Goal: Information Seeking & Learning: Learn about a topic

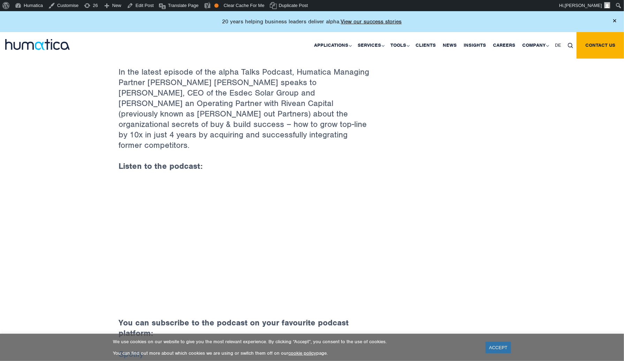
scroll to position [244, 0]
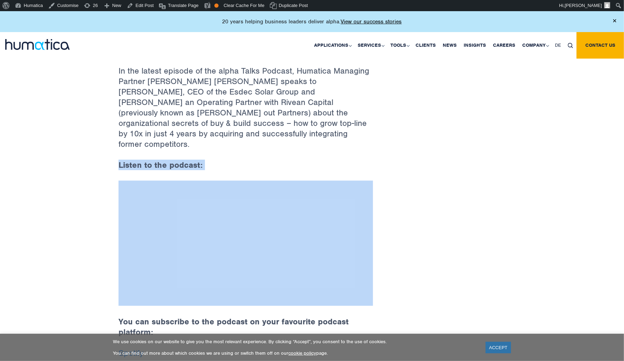
drag, startPoint x: 110, startPoint y: 161, endPoint x: 438, endPoint y: 282, distance: 349.8
click at [438, 282] on div "Back to Insights alpha Talks – Buy & Build: A Success Story 30 Aug, 2022 By Hum…" at bounding box center [312, 118] width 624 height 648
click at [469, 187] on div "Back to Insights alpha Talks – Buy & Build: A Success Story 30 Aug, 2022 By Hum…" at bounding box center [311, 118] width 397 height 606
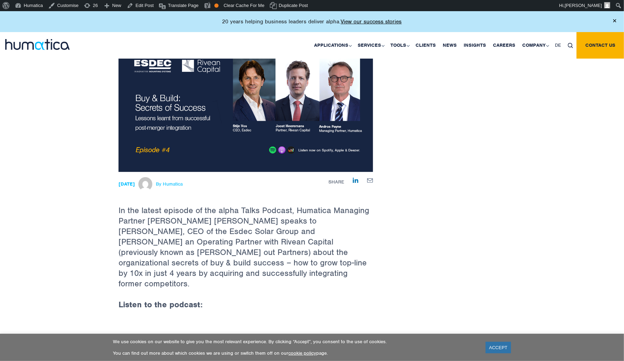
scroll to position [0, 0]
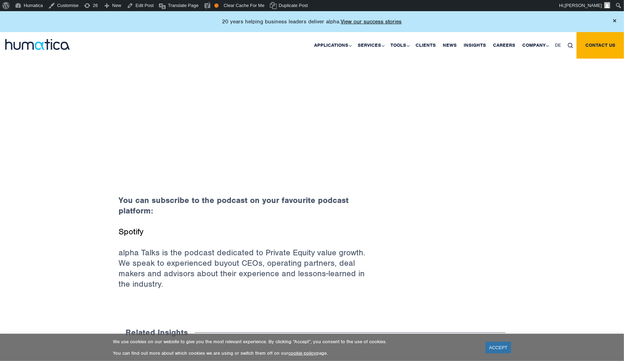
scroll to position [314, 0]
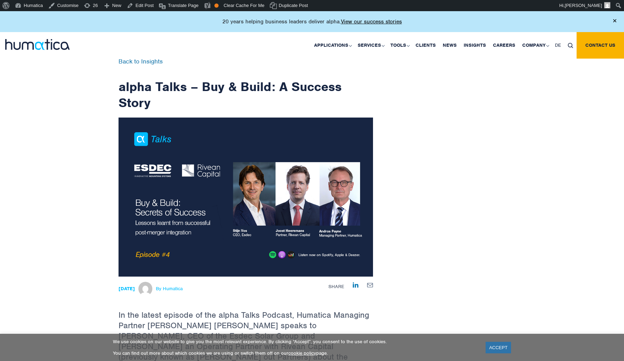
scroll to position [286, 0]
